Goal: Task Accomplishment & Management: Use online tool/utility

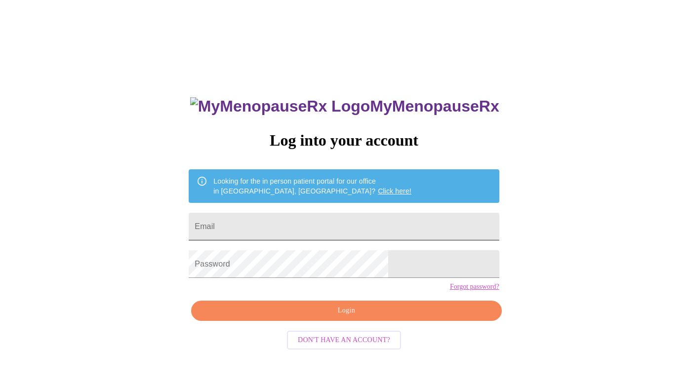
drag, startPoint x: 306, startPoint y: 239, endPoint x: 307, endPoint y: 231, distance: 8.5
click at [306, 238] on form "Email" at bounding box center [344, 227] width 310 height 38
click at [308, 228] on input "Email" at bounding box center [344, 227] width 310 height 28
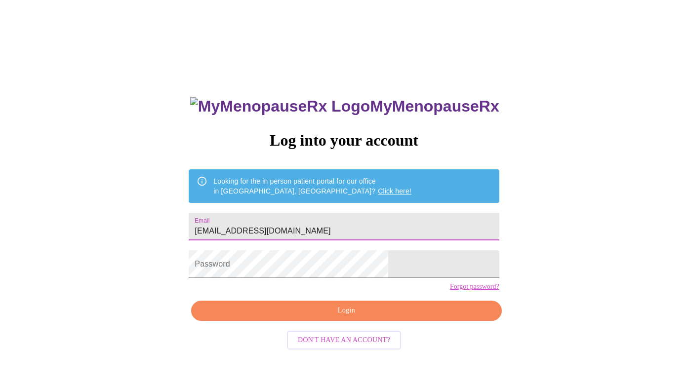
type input "[EMAIL_ADDRESS][DOMAIN_NAME]"
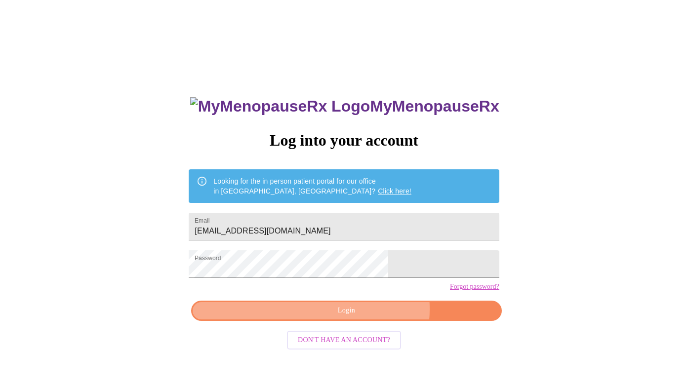
click at [365, 317] on span "Login" at bounding box center [345, 311] width 287 height 12
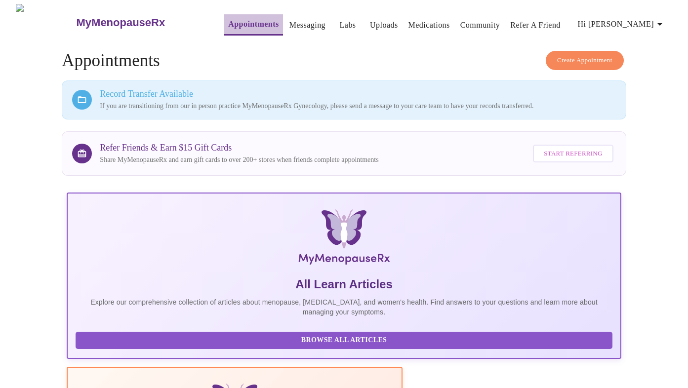
click at [228, 20] on link "Appointments" at bounding box center [253, 24] width 50 height 14
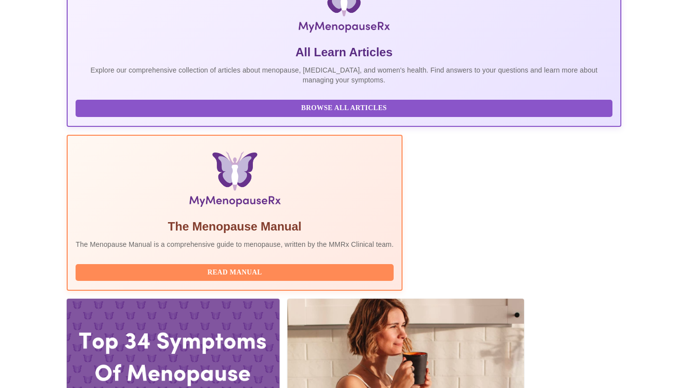
scroll to position [274, 0]
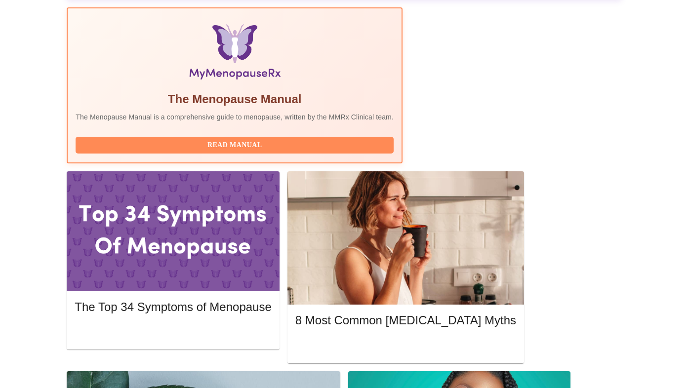
scroll to position [362, 0]
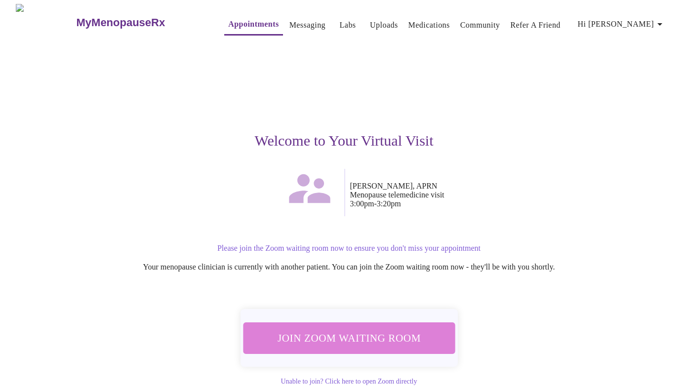
click at [351, 340] on span "Join Zoom Waiting Room" at bounding box center [349, 338] width 186 height 18
